Goal: Transaction & Acquisition: Purchase product/service

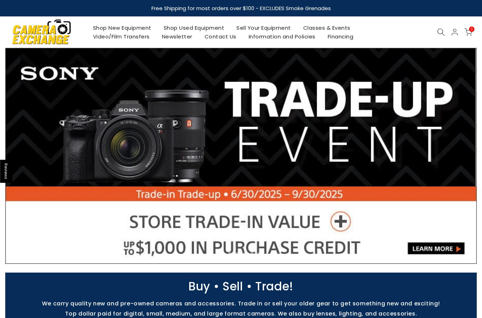
click at [206, 24] on link "Shop Used Equipment" at bounding box center [193, 27] width 73 height 9
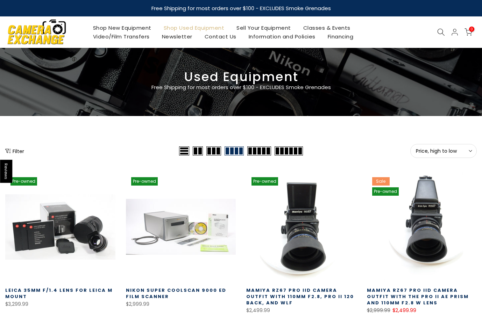
click at [435, 155] on button "Price, high to low Sort" at bounding box center [443, 151] width 66 height 14
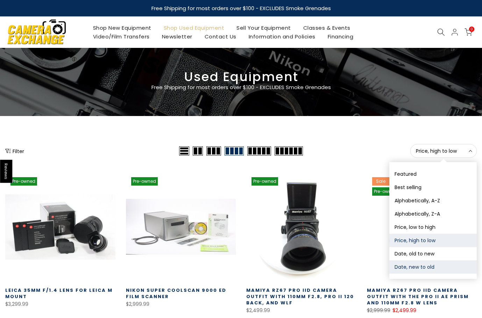
click at [416, 265] on button "Date, new to old" at bounding box center [432, 267] width 87 height 13
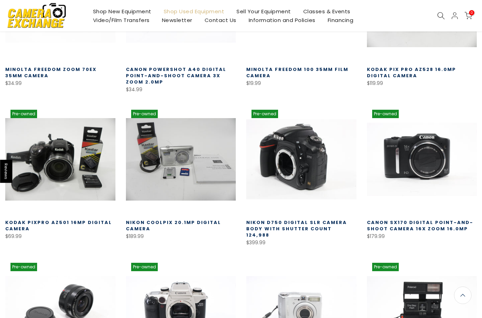
scroll to position [312, 0]
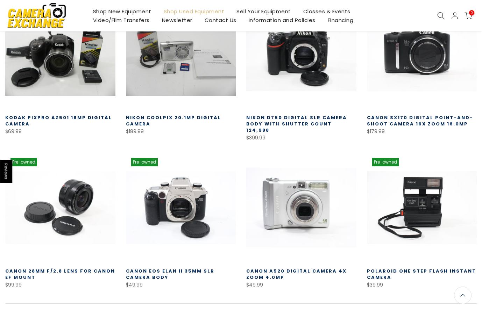
click at [287, 197] on link at bounding box center [301, 208] width 110 height 110
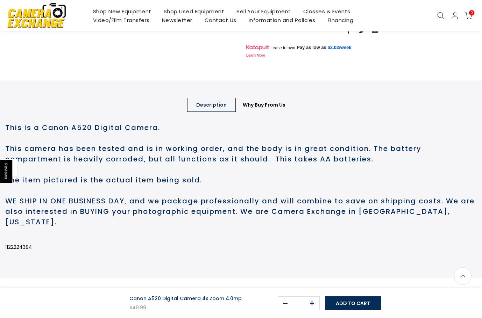
scroll to position [350, 0]
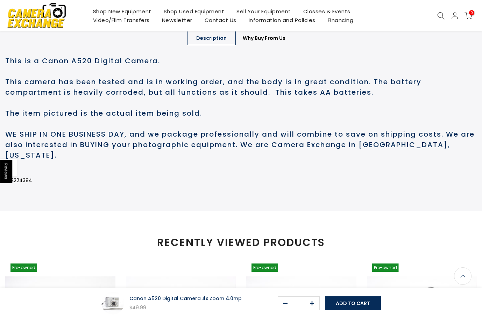
click at [23, 185] on p "1122224384" at bounding box center [241, 180] width 472 height 9
copy p "1122224384"
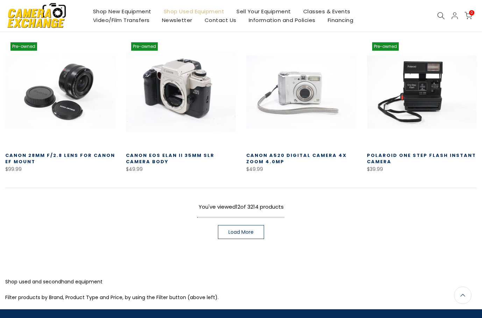
scroll to position [452, 0]
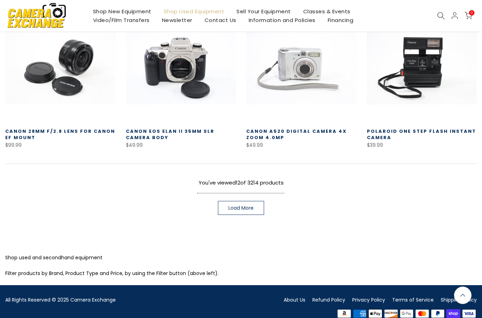
click at [235, 206] on span "Load More" at bounding box center [240, 208] width 25 height 5
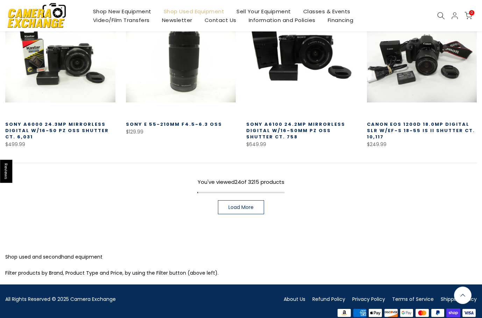
scroll to position [911, 0]
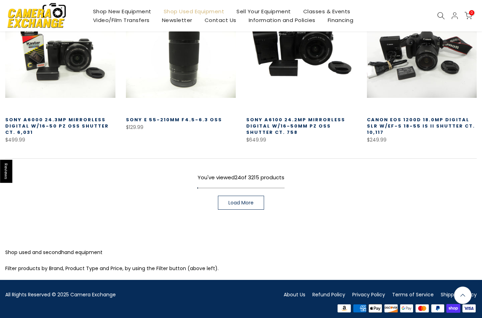
click at [234, 201] on span "Load More" at bounding box center [240, 203] width 25 height 5
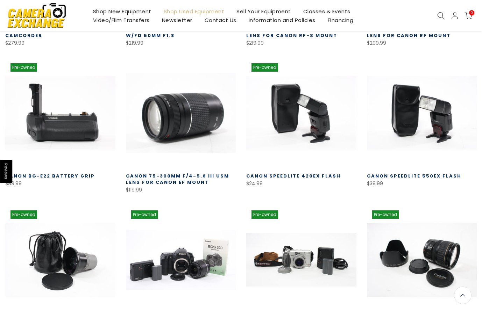
scroll to position [1156, 0]
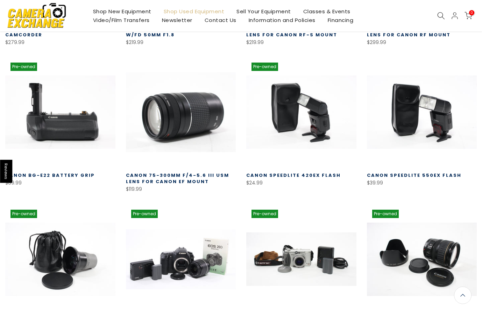
click at [183, 113] on link at bounding box center [181, 112] width 110 height 110
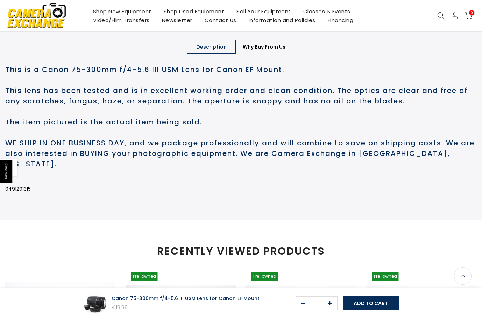
scroll to position [420, 0]
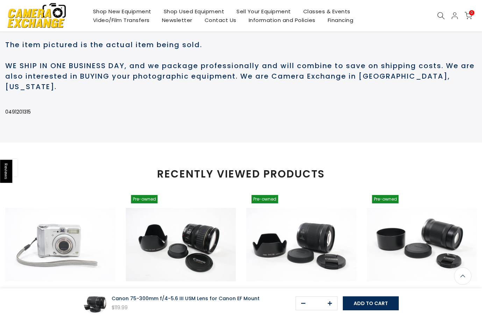
click at [20, 117] on p "0491201315" at bounding box center [241, 112] width 472 height 9
copy p "0491201315"
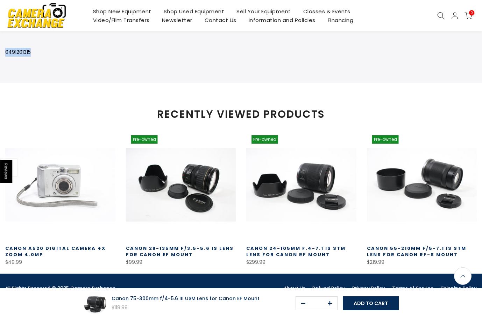
scroll to position [490, 0]
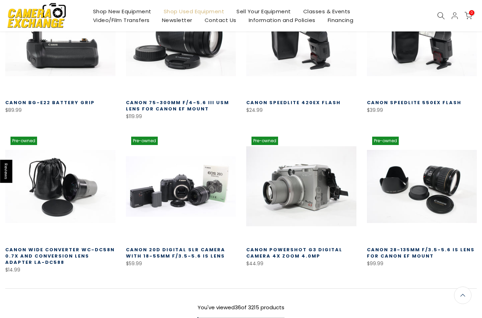
scroll to position [371, 0]
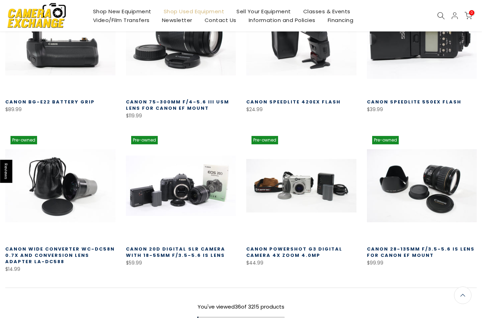
drag, startPoint x: 405, startPoint y: 49, endPoint x: 368, endPoint y: 35, distance: 38.5
click at [405, 49] on link at bounding box center [422, 39] width 110 height 110
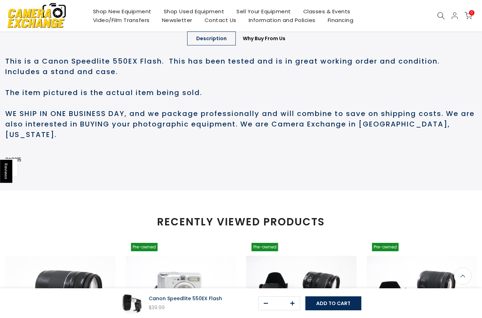
scroll to position [385, 0]
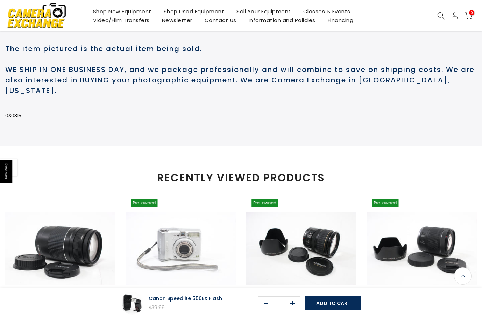
click at [14, 120] on p "0S0315" at bounding box center [241, 116] width 472 height 9
copy p "0S0315"
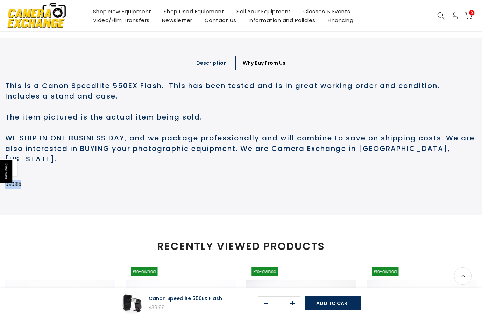
scroll to position [315, 0]
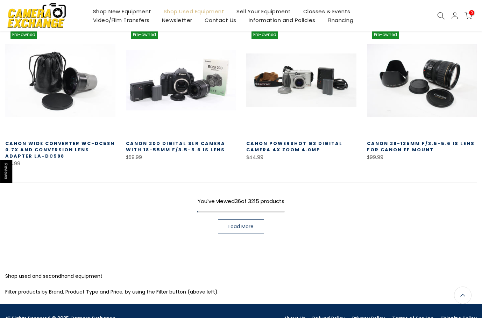
scroll to position [475, 0]
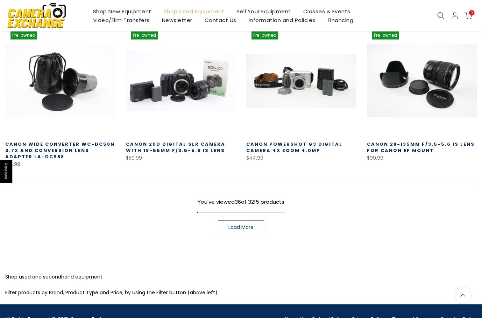
click at [241, 230] on span "Load More" at bounding box center [240, 227] width 25 height 5
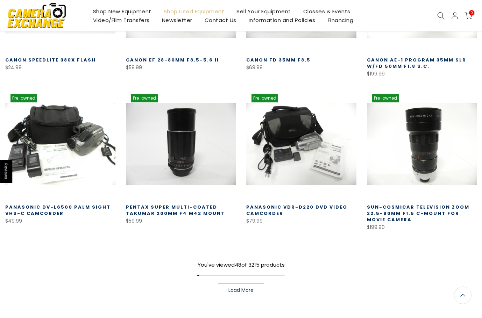
scroll to position [955, 0]
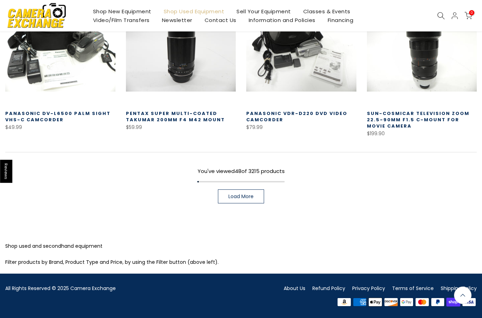
click at [239, 194] on span "Load More" at bounding box center [240, 196] width 25 height 5
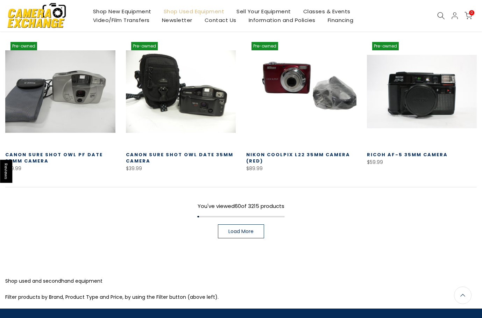
scroll to position [1374, 0]
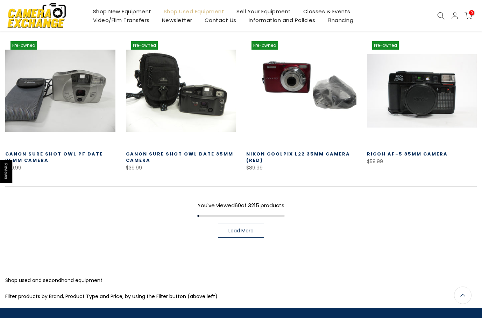
click at [228, 224] on link "Load More" at bounding box center [241, 231] width 46 height 14
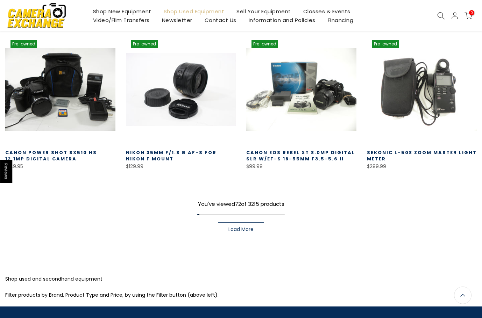
scroll to position [1829, 0]
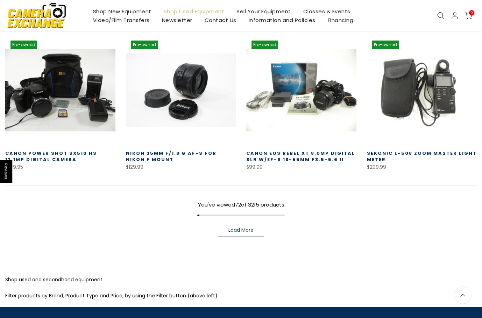
click at [226, 223] on link "Load More" at bounding box center [241, 230] width 46 height 14
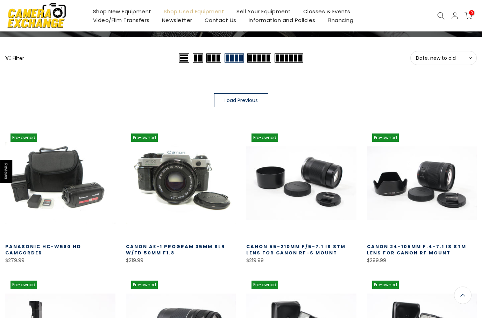
scroll to position [80, 0]
